Goal: Information Seeking & Learning: Learn about a topic

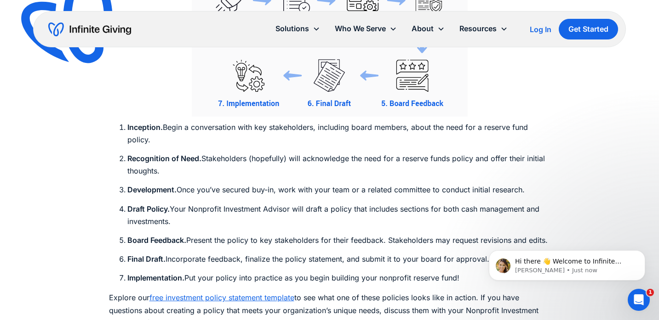
scroll to position [4085, 0]
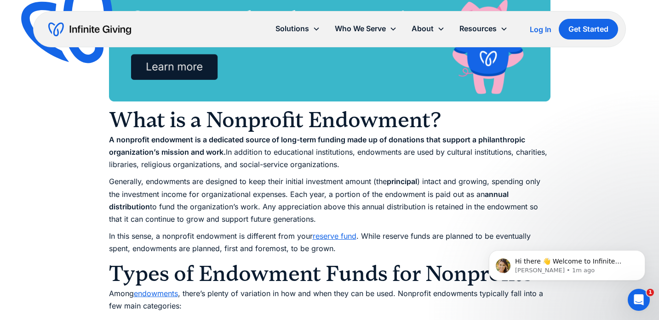
scroll to position [764, 0]
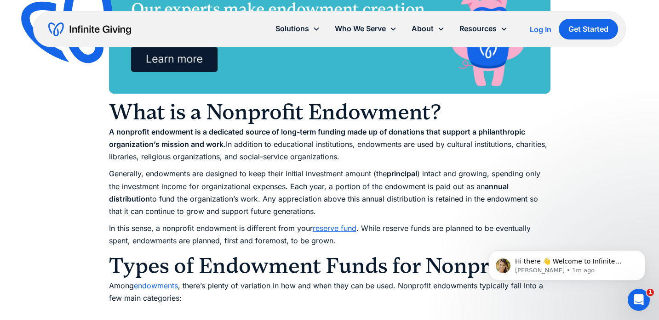
click at [327, 230] on link "reserve fund" at bounding box center [335, 228] width 44 height 9
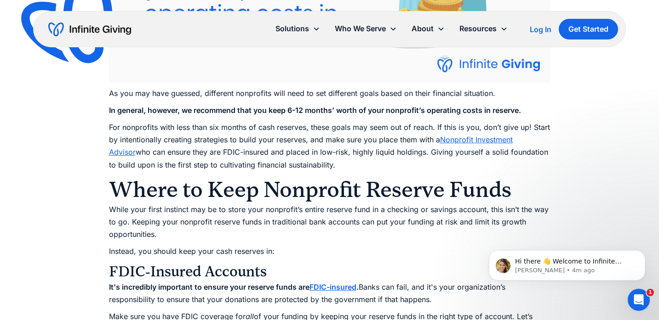
scroll to position [2080, 0]
click at [462, 153] on link "Nonprofit Investment Advisor" at bounding box center [311, 146] width 404 height 22
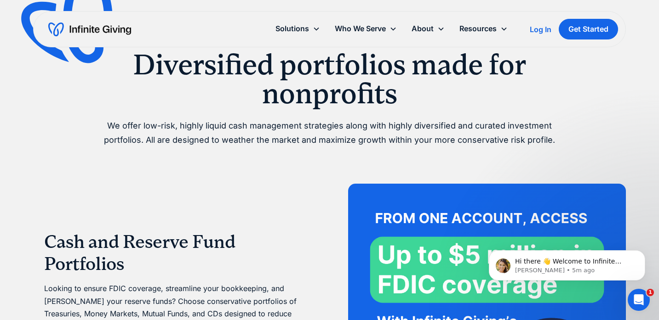
scroll to position [1551, 0]
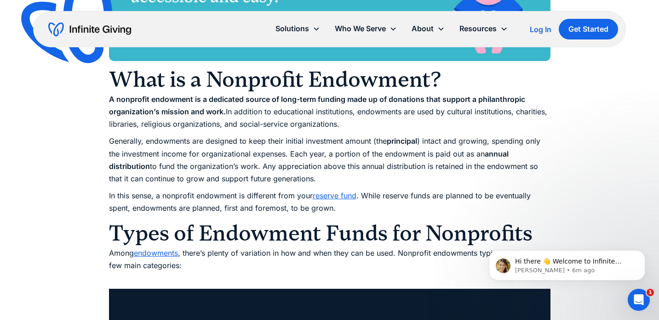
scroll to position [801, 0]
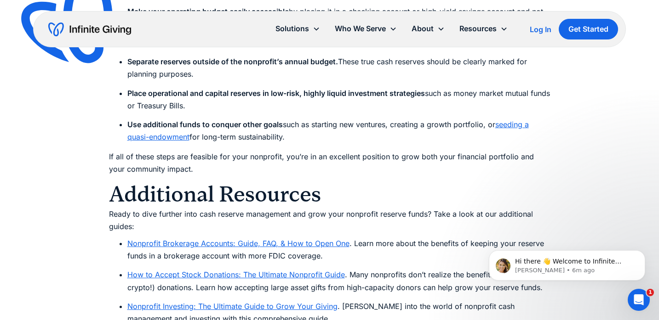
scroll to position [4515, 0]
